Goal: Information Seeking & Learning: Learn about a topic

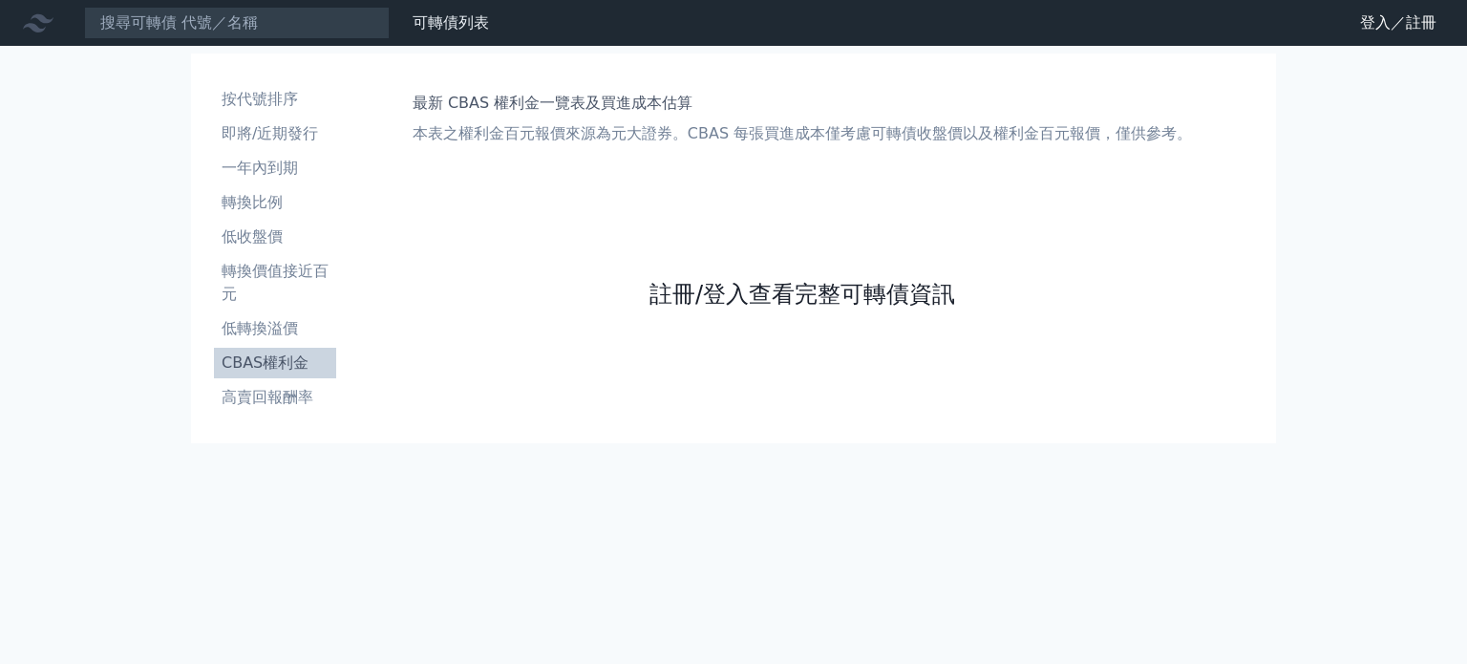
click at [780, 295] on link "註冊/登入查看完整可轉債資訊" at bounding box center [803, 294] width 306 height 31
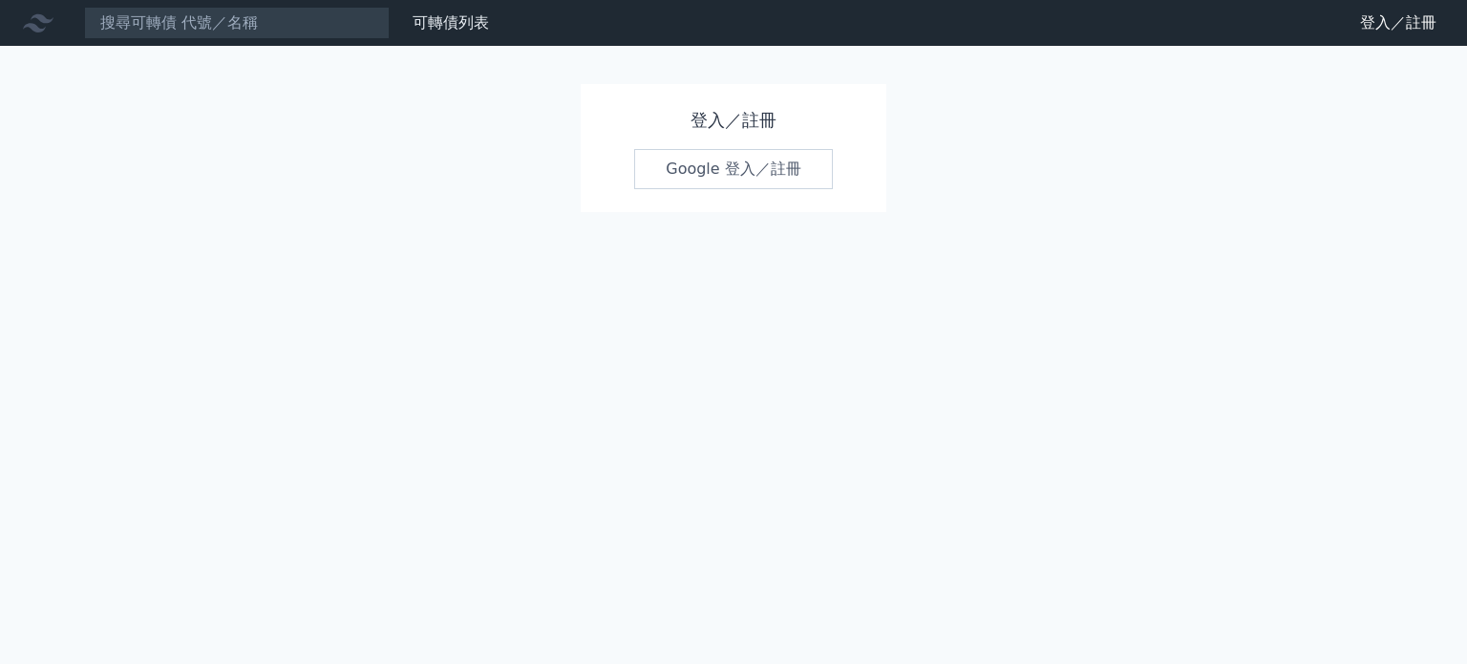
click at [716, 161] on link "Google 登入／註冊" at bounding box center [733, 169] width 199 height 40
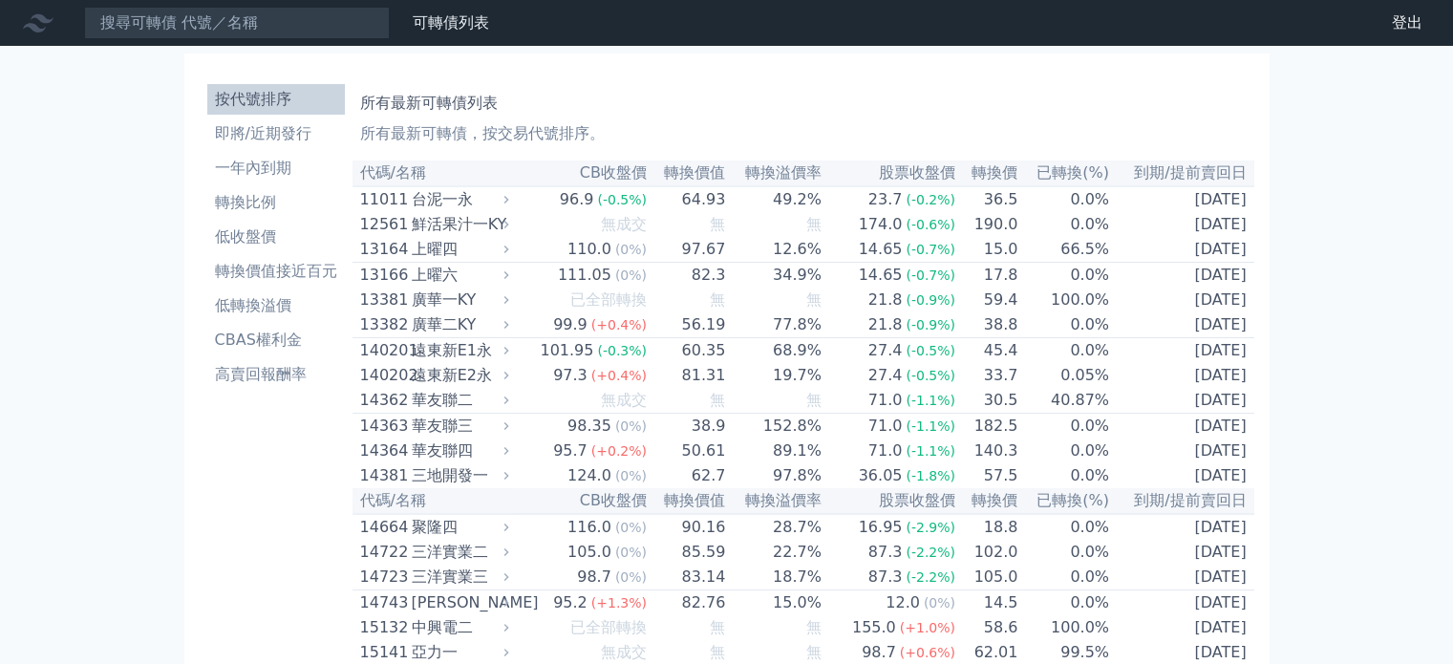
click at [287, 356] on ul "按代號排序 即將/近期發行 一年內到期 轉換比例 低收盤價 轉換價值接近百元 低轉換溢價 CBAS權利金 高賣回報酬率" at bounding box center [276, 237] width 138 height 306
click at [295, 342] on li "CBAS權利金" at bounding box center [276, 340] width 138 height 23
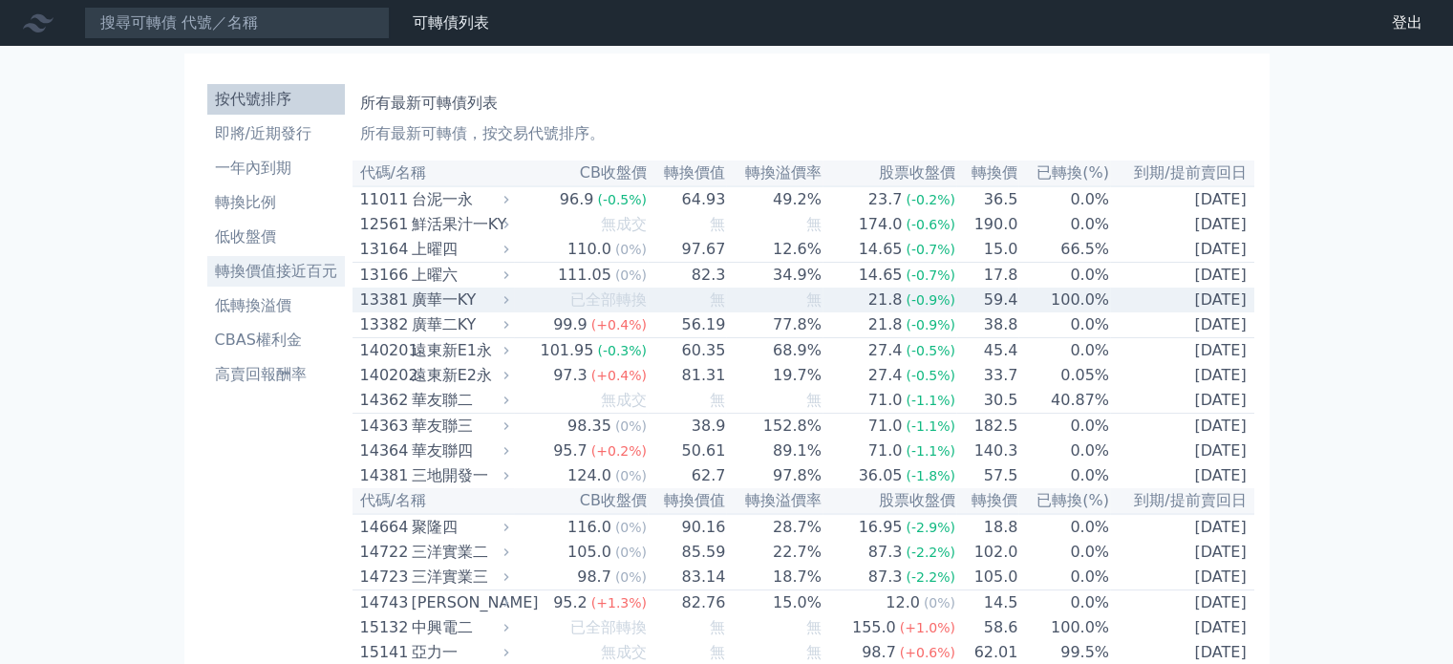
click at [305, 272] on li "轉換價值接近百元" at bounding box center [276, 271] width 138 height 23
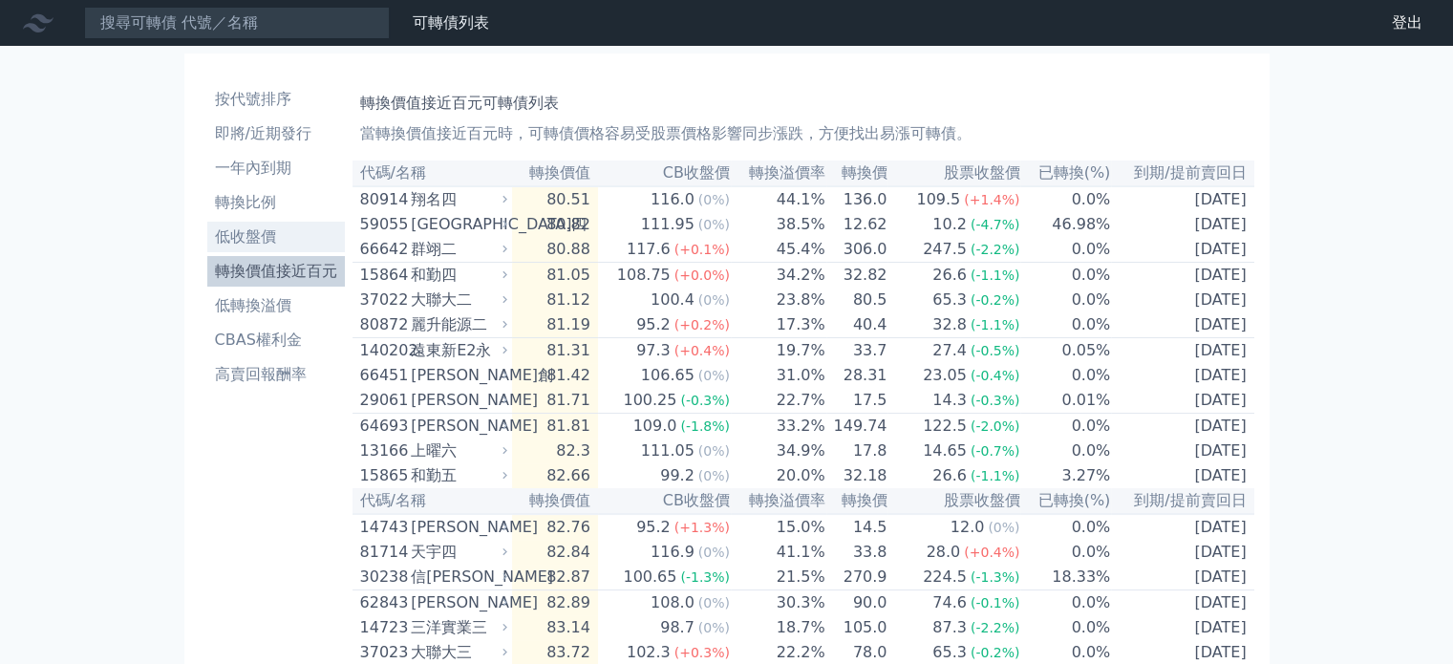
click at [293, 230] on li "低收盤價" at bounding box center [276, 236] width 138 height 23
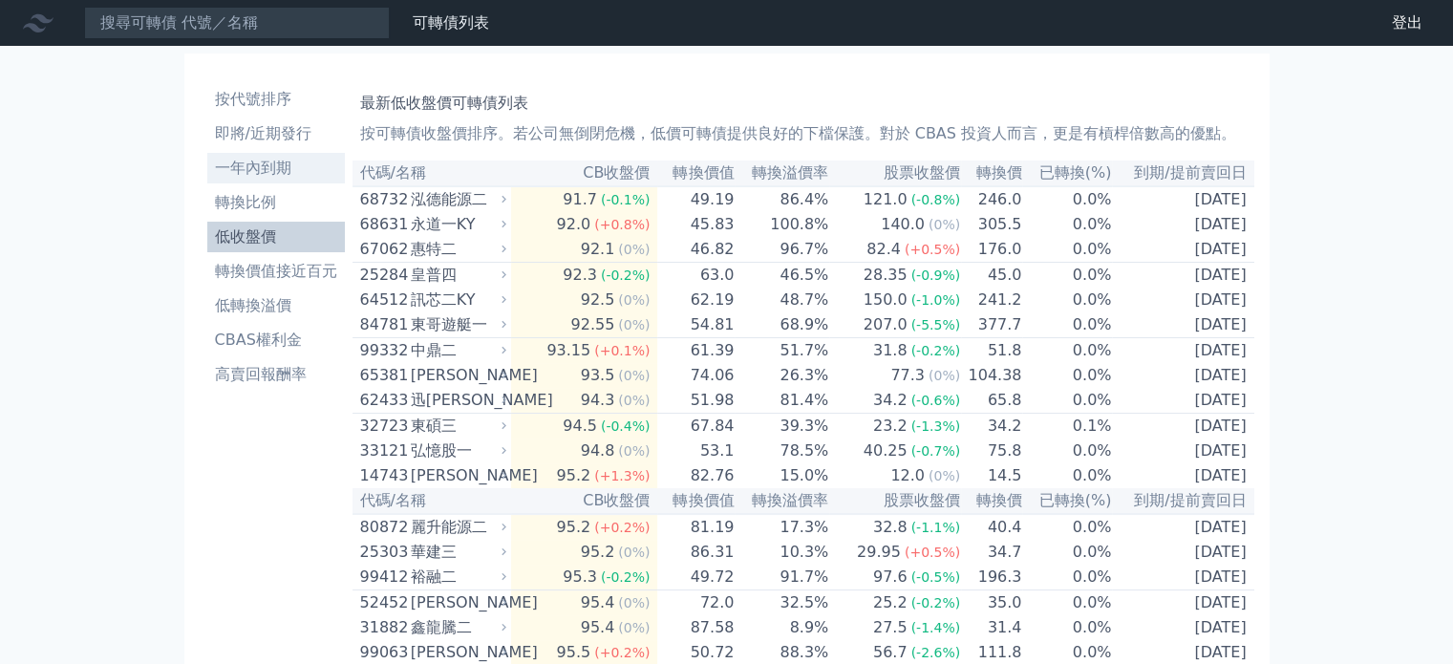
click at [285, 167] on li "一年內到期" at bounding box center [276, 168] width 138 height 23
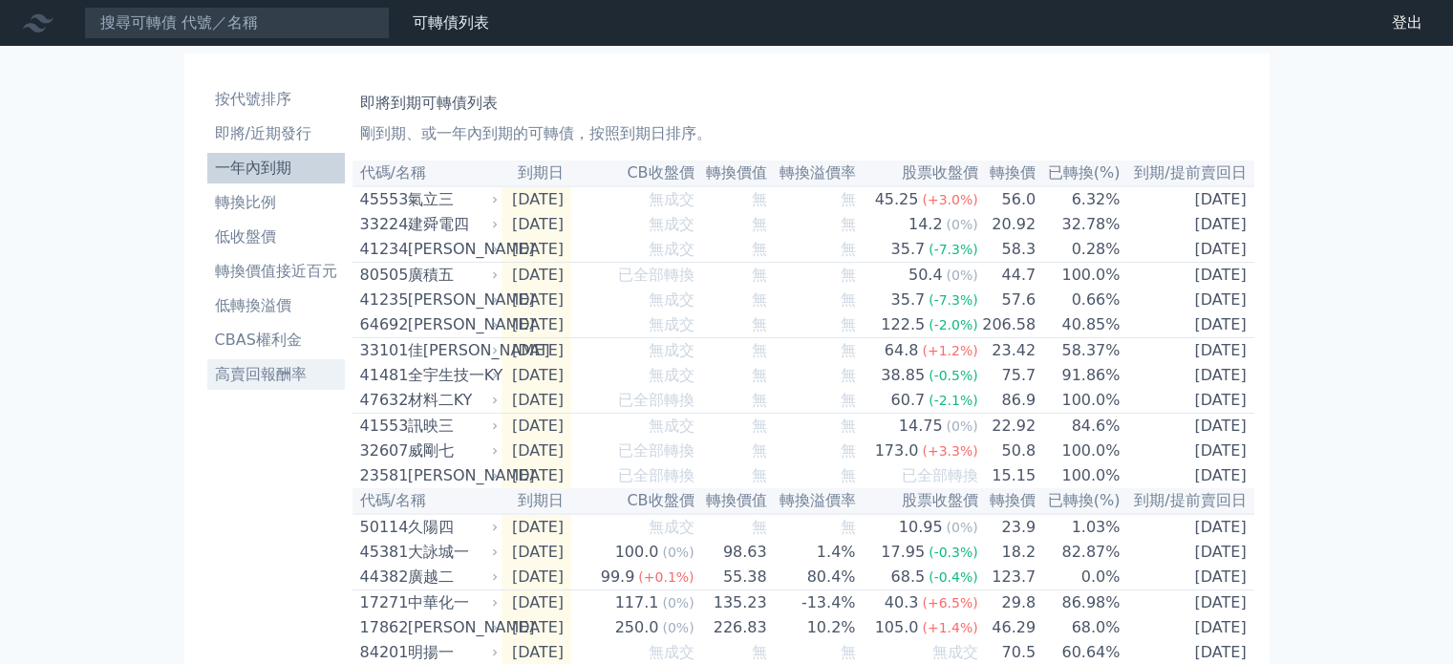
click at [275, 374] on li "高賣回報酬率" at bounding box center [276, 374] width 138 height 23
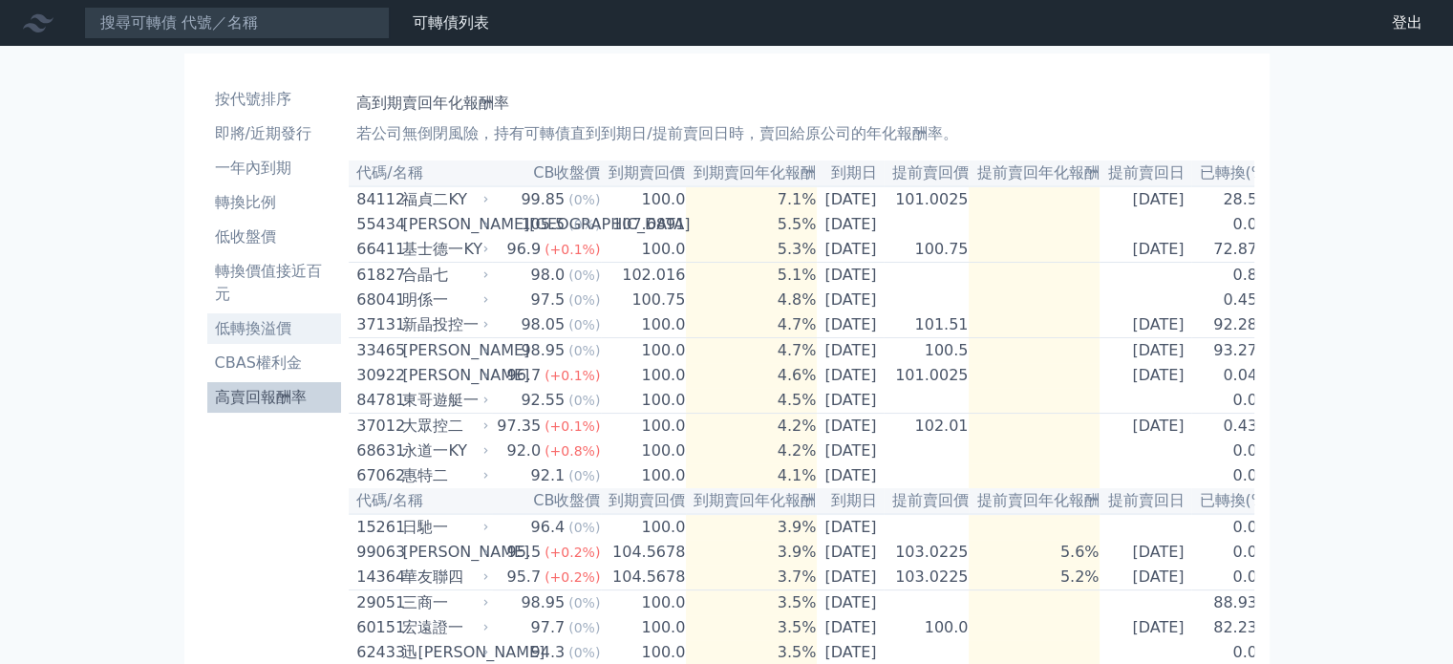
click at [293, 327] on li "低轉換溢價" at bounding box center [274, 328] width 135 height 23
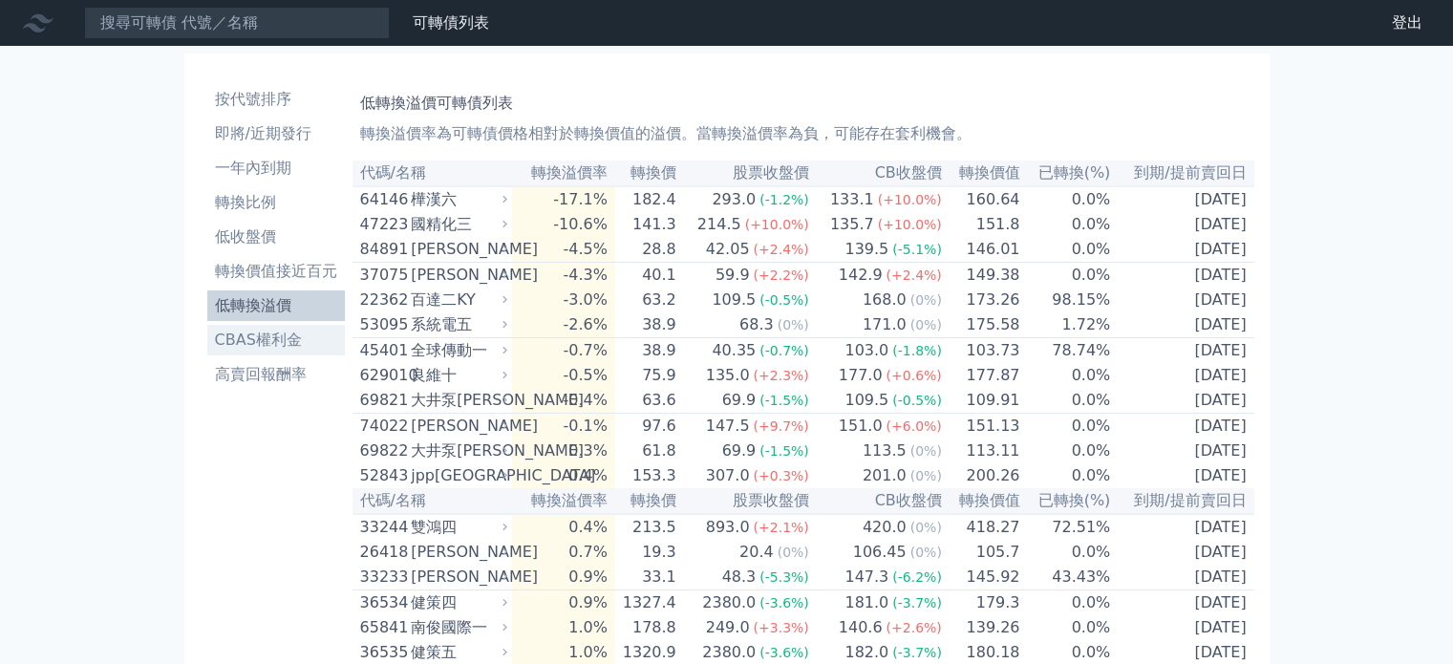
click at [272, 348] on li "CBAS權利金" at bounding box center [276, 340] width 138 height 23
